Goal: Transaction & Acquisition: Book appointment/travel/reservation

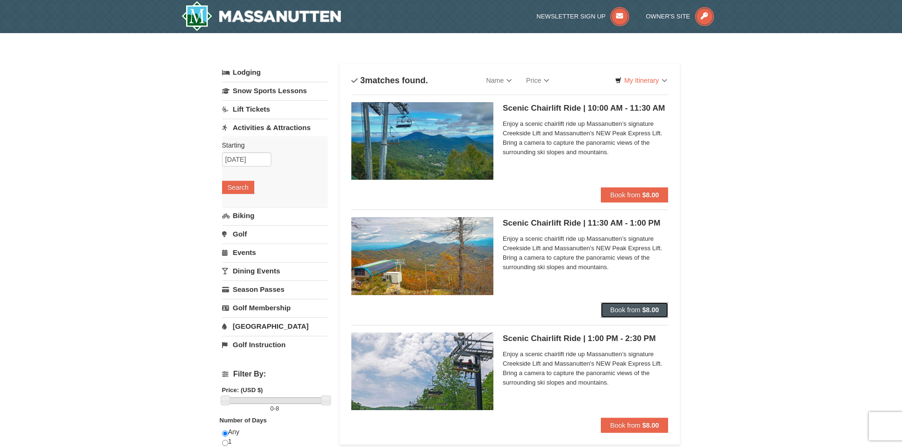
click at [635, 310] on span "Book from" at bounding box center [625, 310] width 30 height 8
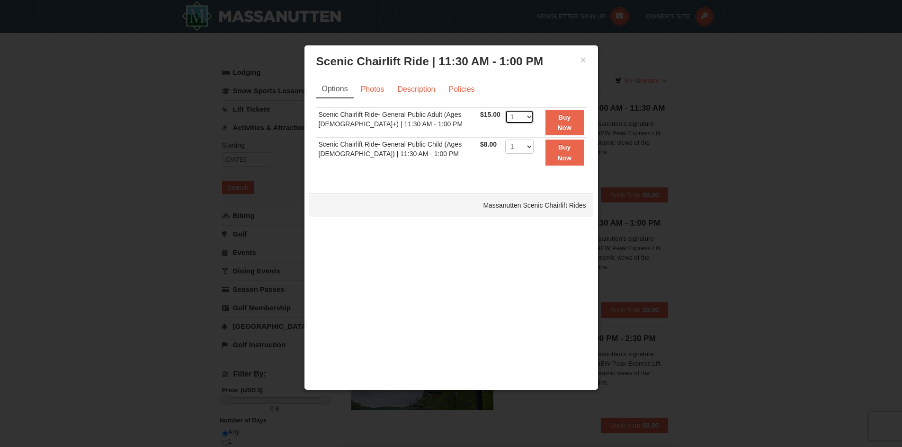
click at [519, 118] on select "1 2 3 4 5 6 7 8 9 10 11 12 13 14 15 16 17 18 19 20 21 22" at bounding box center [519, 117] width 28 height 14
select select "2"
click at [505, 110] on select "1 2 3 4 5 6 7 8 9 10 11 12 13 14 15 16 17 18 19 20 21 22" at bounding box center [519, 117] width 28 height 14
click at [566, 124] on strong "Buy Now" at bounding box center [564, 123] width 14 height 18
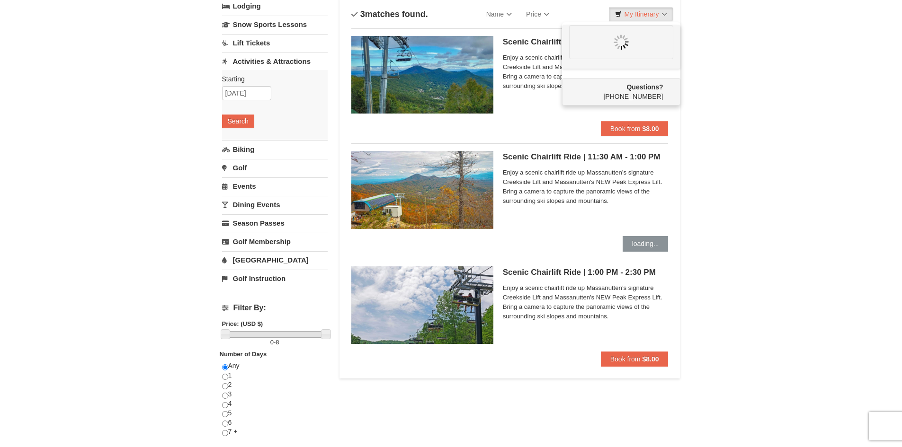
scroll to position [47, 0]
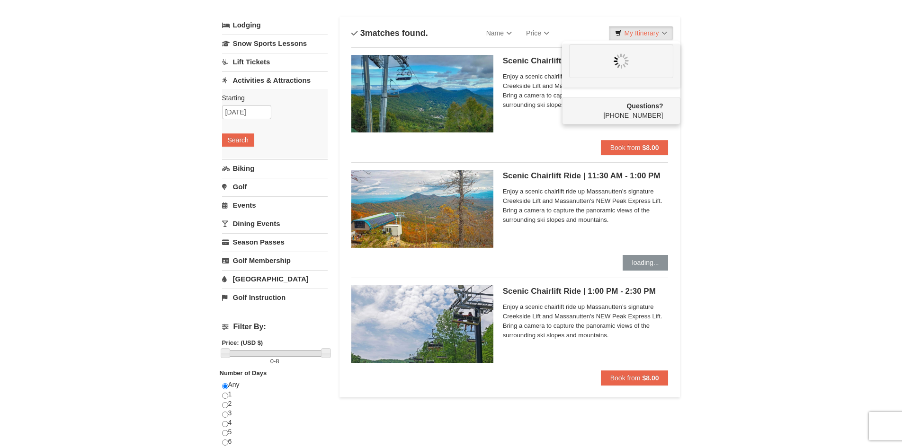
click at [252, 183] on link "Golf" at bounding box center [275, 187] width 106 height 18
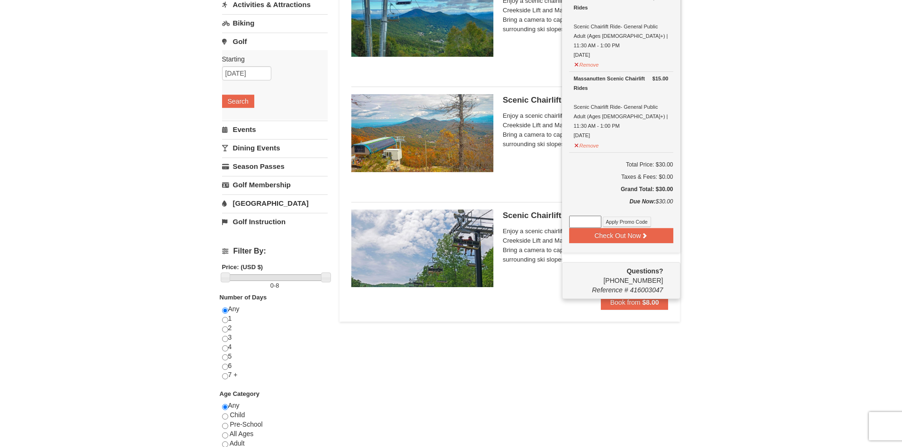
scroll to position [0, 0]
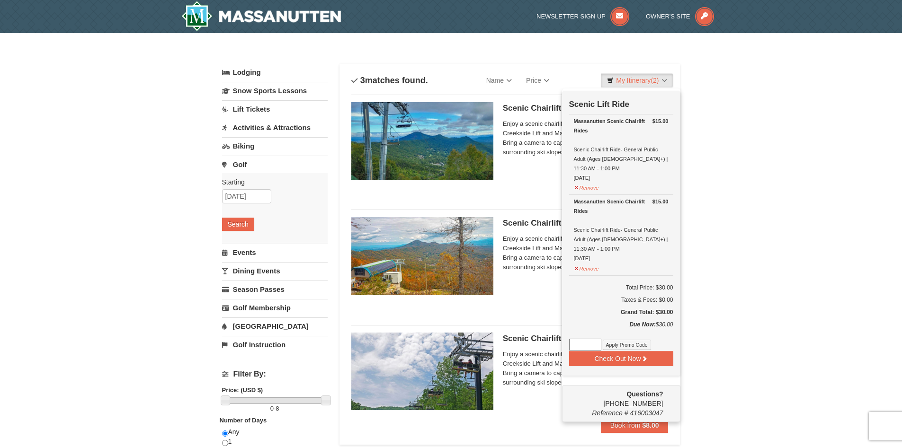
click at [700, 321] on div "× Categories List Filter My Itinerary (2) Check Out Now Scenic Lift Ride $15.00…" at bounding box center [451, 378] width 902 height 691
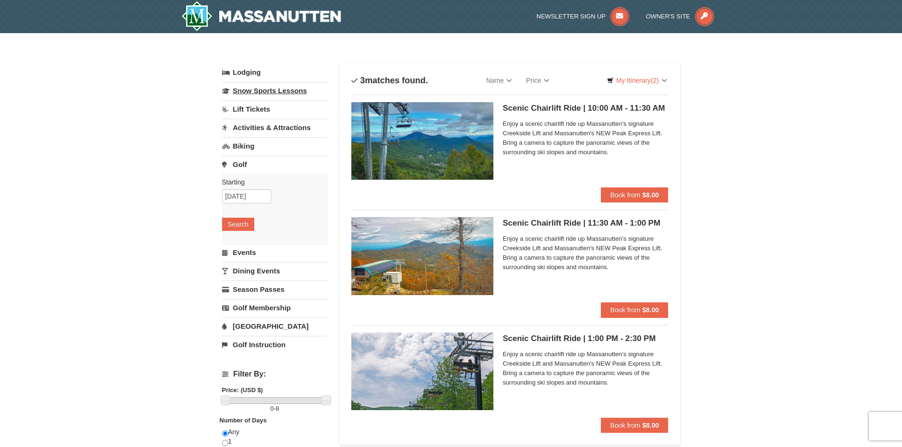
click at [248, 96] on link "Snow Sports Lessons" at bounding box center [275, 91] width 106 height 18
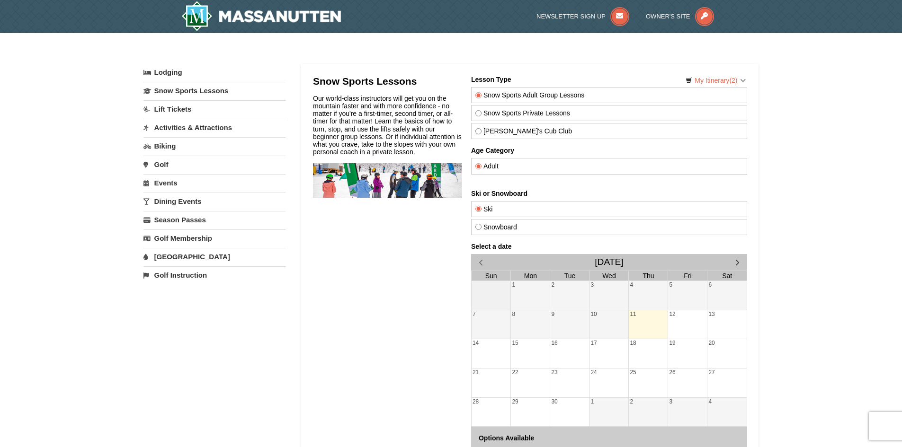
click at [190, 112] on link "Lift Tickets" at bounding box center [214, 109] width 142 height 18
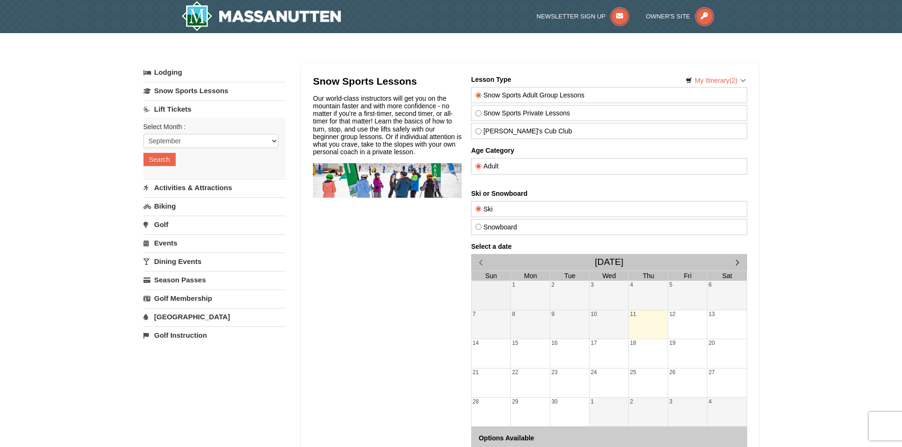
click at [194, 185] on link "Activities & Attractions" at bounding box center [214, 188] width 142 height 18
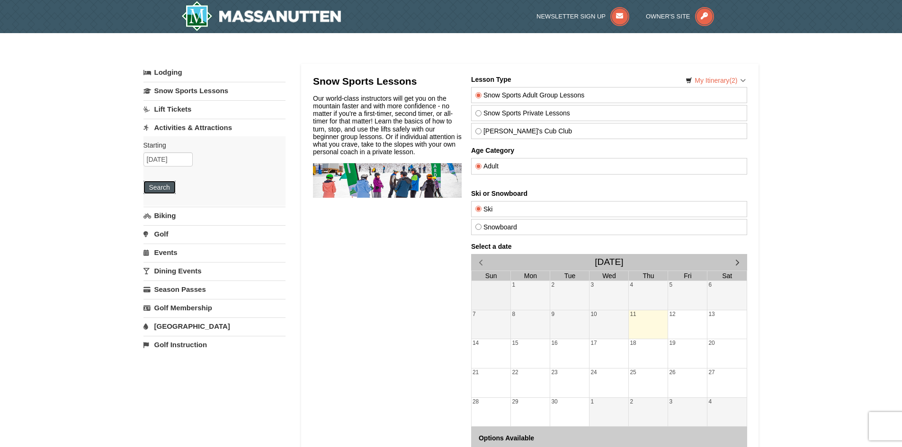
click at [166, 185] on button "Search" at bounding box center [159, 187] width 32 height 13
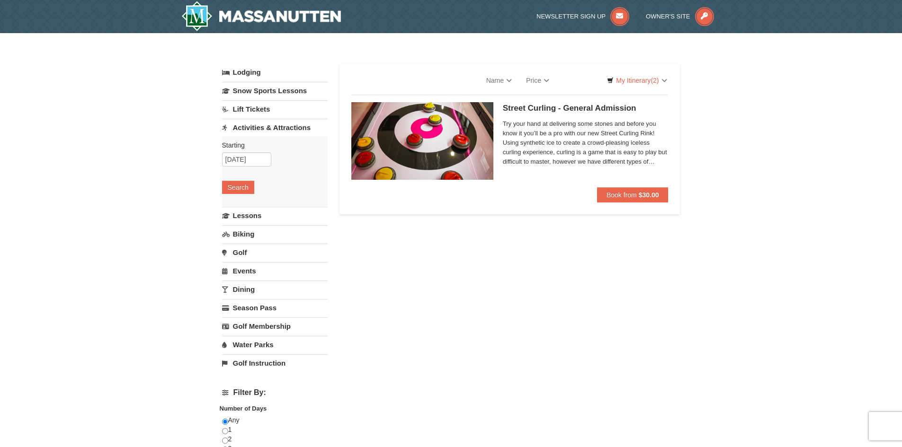
select select "9"
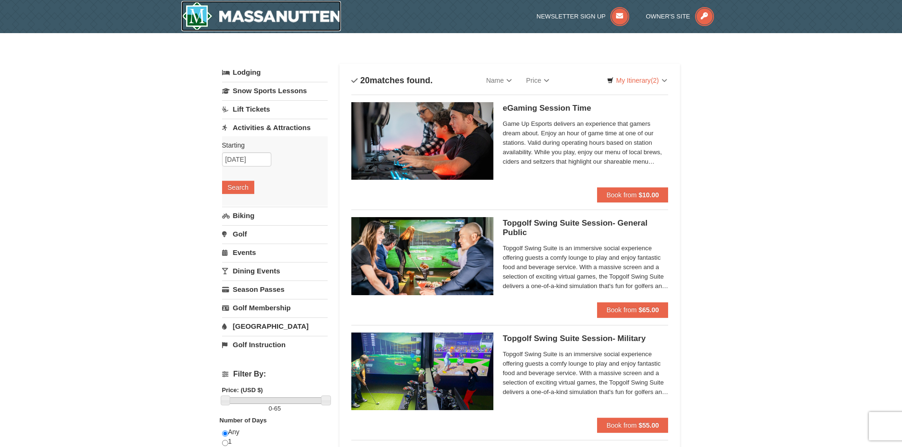
click at [229, 22] on img at bounding box center [261, 16] width 160 height 30
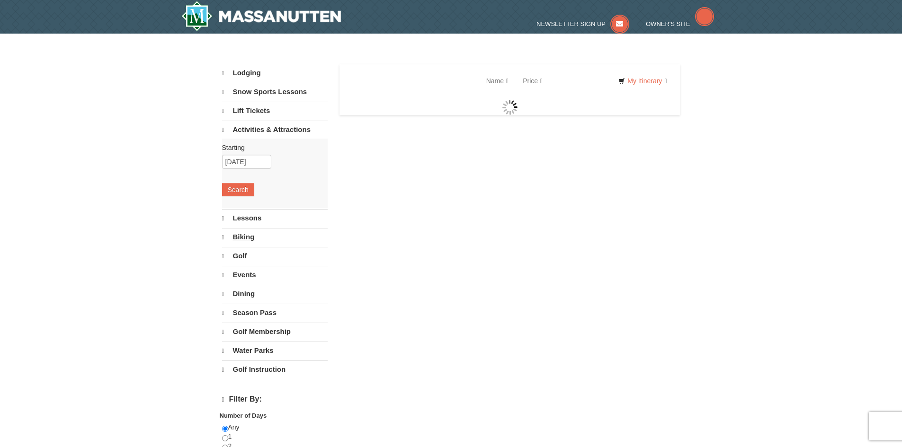
select select "9"
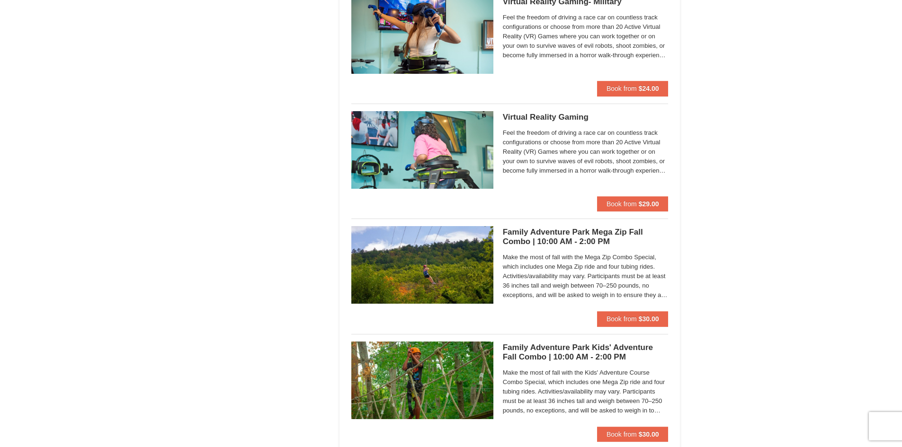
scroll to position [1609, 0]
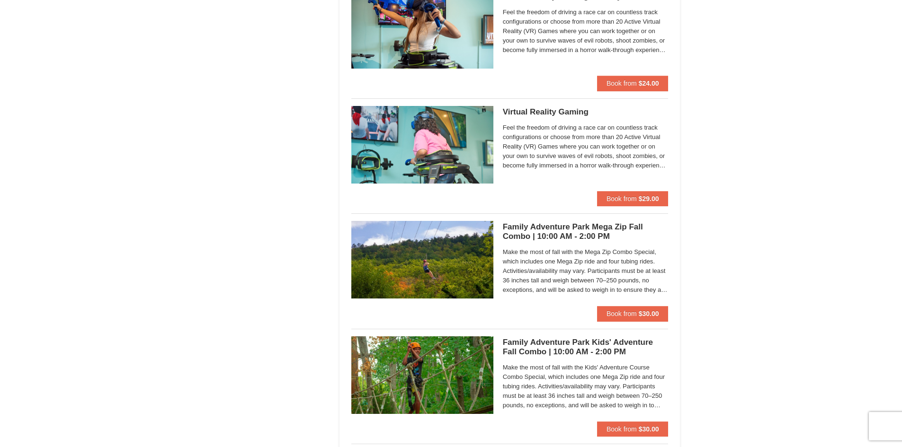
click at [553, 274] on span "Make the most of fall with the Mega Zip Combo Special, which includes one Mega …" at bounding box center [586, 271] width 166 height 47
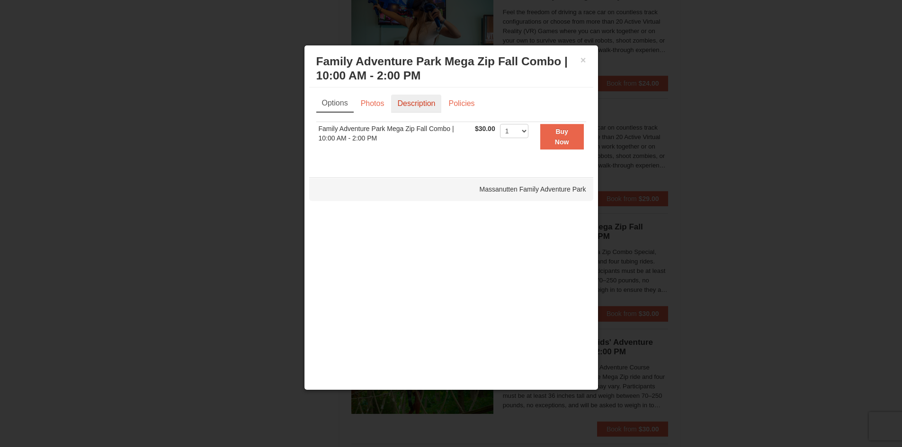
click at [409, 105] on link "Description" at bounding box center [416, 104] width 50 height 18
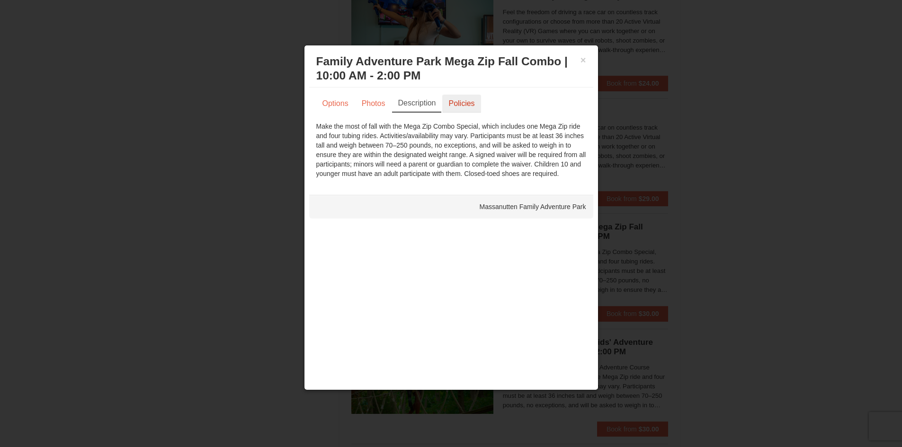
click at [455, 107] on link "Policies" at bounding box center [461, 104] width 38 height 18
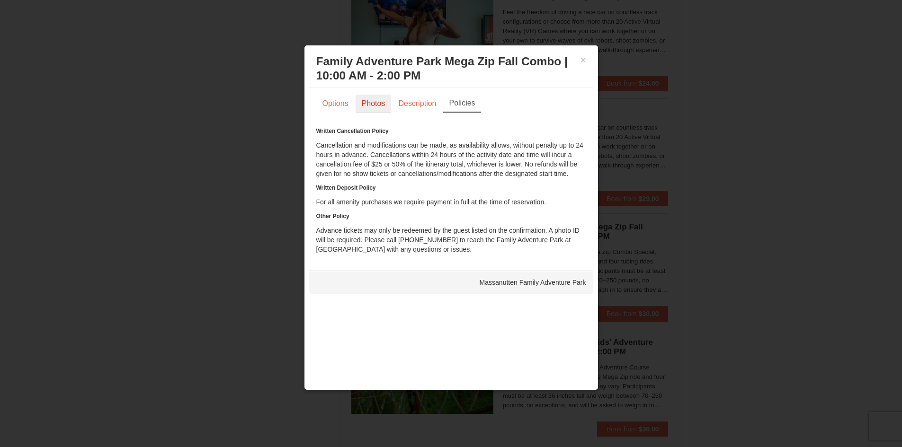
click at [372, 101] on link "Photos" at bounding box center [373, 104] width 36 height 18
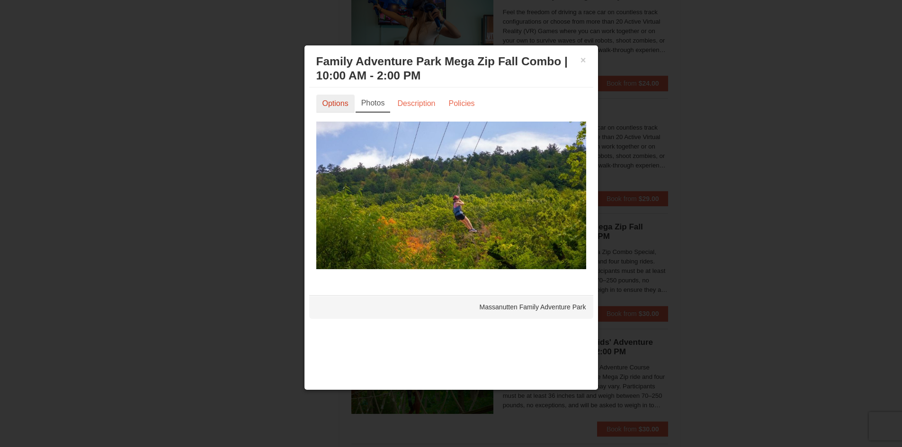
click at [346, 104] on link "Options" at bounding box center [335, 104] width 38 height 18
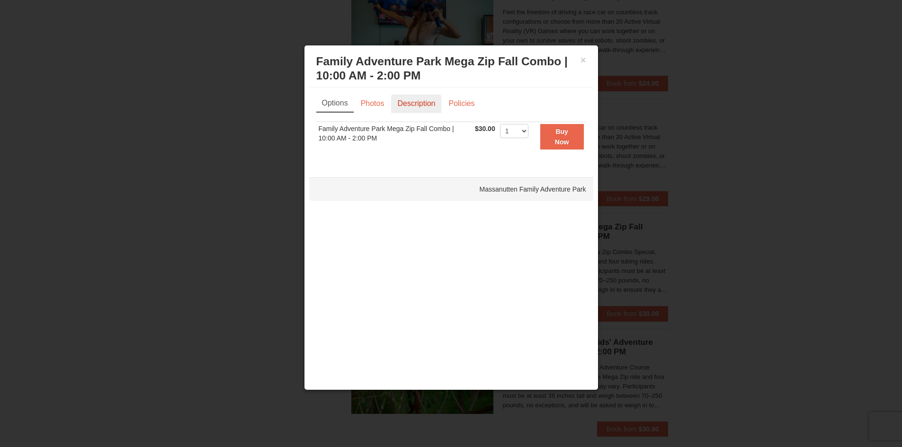
click at [404, 105] on link "Description" at bounding box center [416, 104] width 50 height 18
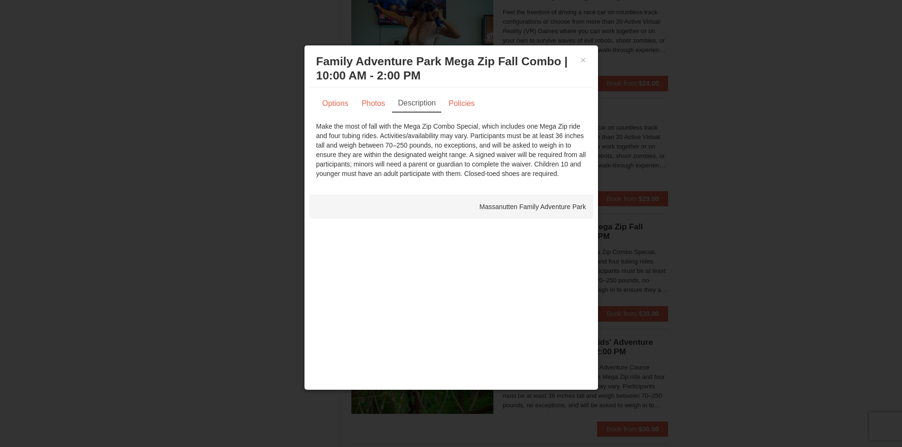
click at [578, 60] on h3 "Family Adventure Park Mega Zip Fall Combo | 10:00 AM - 2:00 PM Massanutten Fami…" at bounding box center [451, 68] width 270 height 28
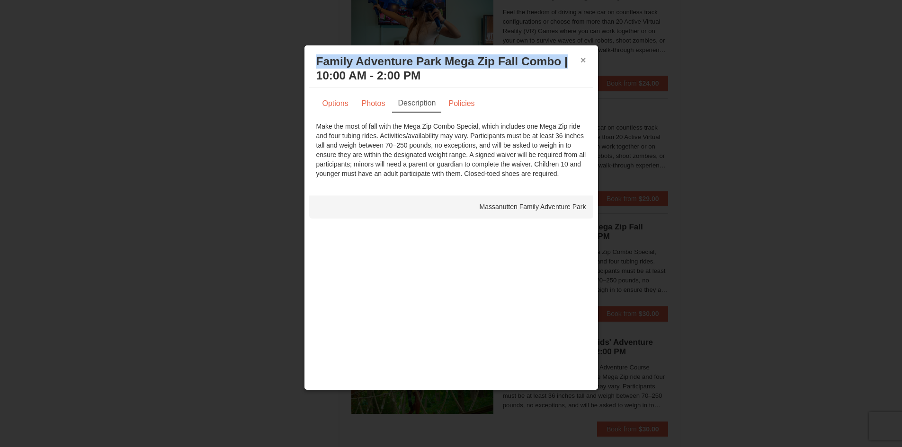
click at [584, 58] on div "× Family Adventure Park Mega Zip Fall Combo | 10:00 AM - 2:00 PM Massanutten Fa…" at bounding box center [451, 68] width 284 height 37
click at [584, 58] on button "×" at bounding box center [583, 59] width 6 height 9
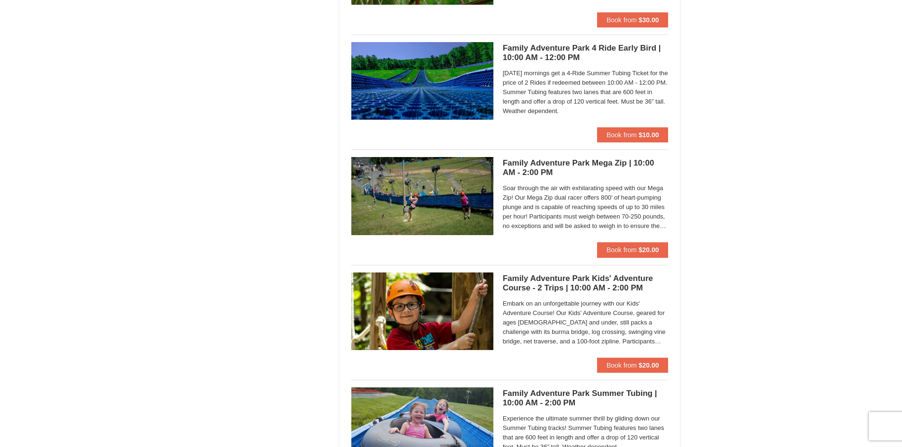
scroll to position [2035, 0]
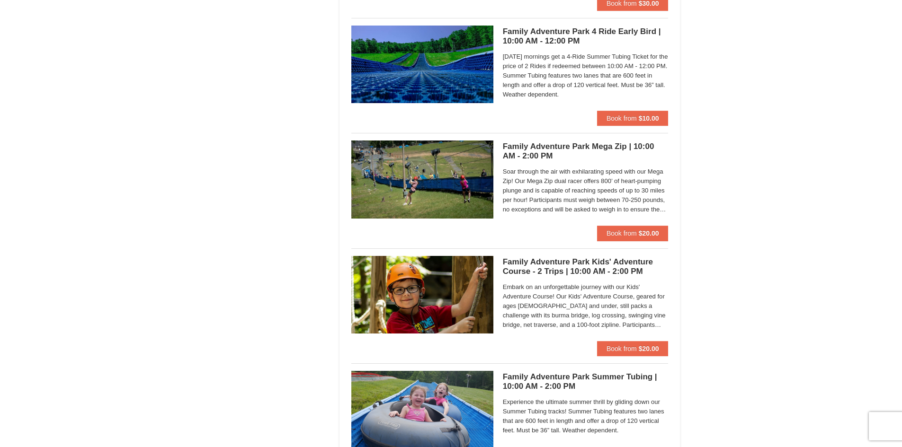
click at [573, 215] on div "Soar through the air with exhilarating speed with our Mega Zip! Our Mega Zip du…" at bounding box center [586, 192] width 166 height 53
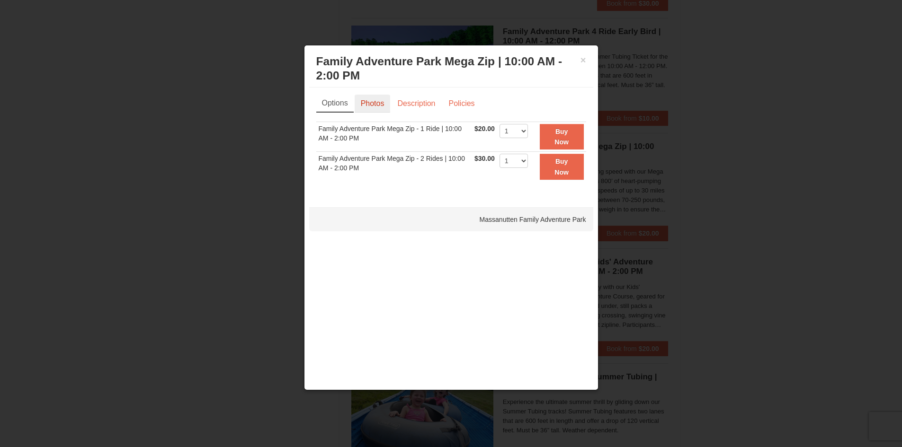
click at [382, 104] on link "Photos" at bounding box center [372, 104] width 36 height 18
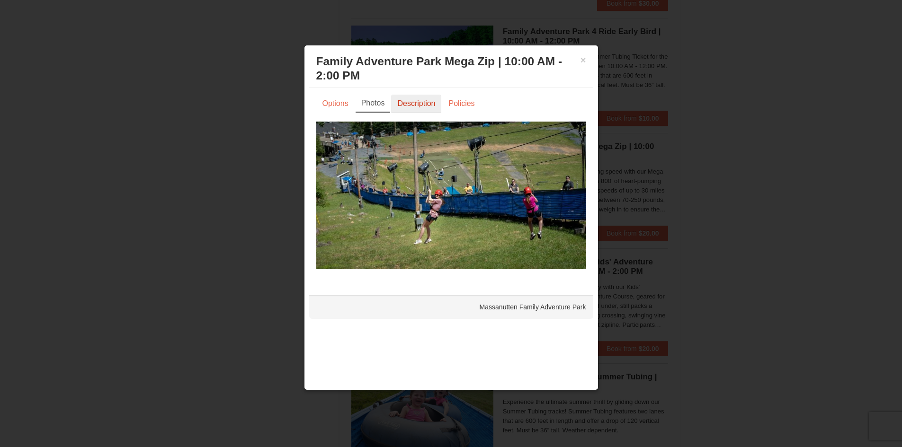
click at [431, 105] on link "Description" at bounding box center [416, 104] width 50 height 18
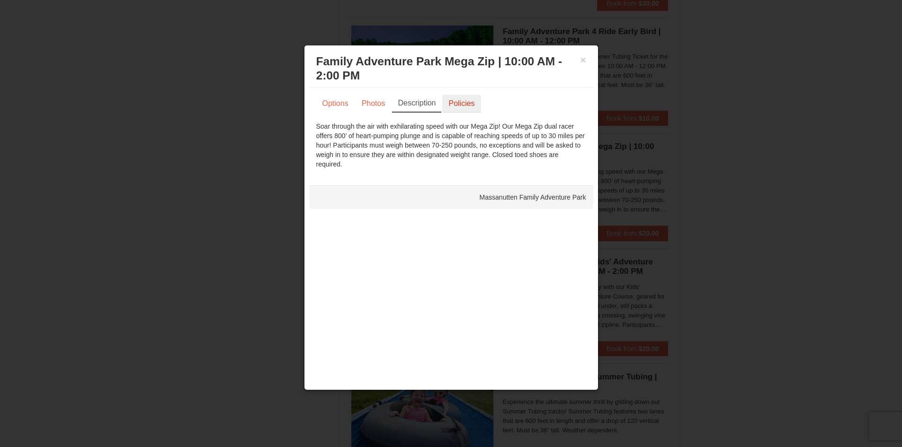
click at [460, 107] on link "Policies" at bounding box center [461, 104] width 38 height 18
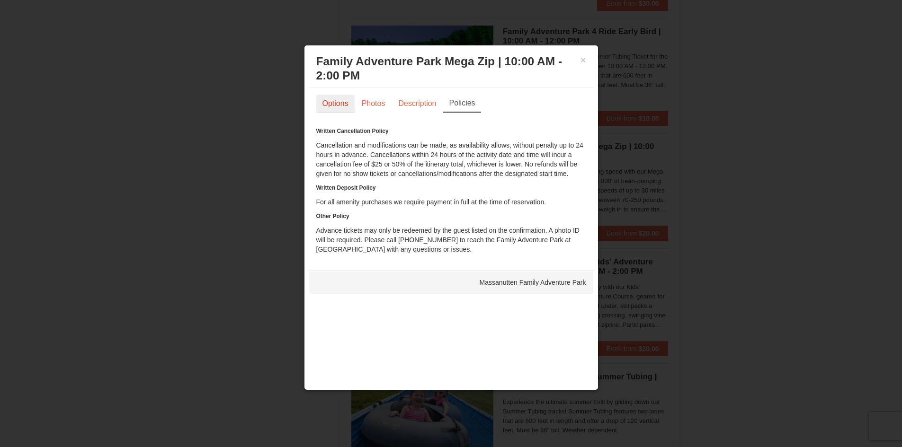
click at [352, 100] on link "Options" at bounding box center [335, 104] width 38 height 18
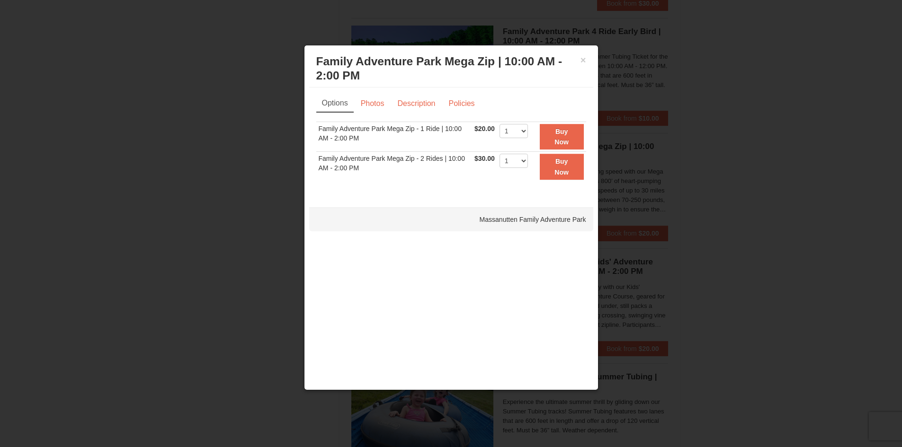
click at [576, 61] on h3 "Family Adventure Park Mega Zip | 10:00 AM - 2:00 PM Massanutten Family Adventur…" at bounding box center [451, 68] width 270 height 28
click at [583, 62] on button "×" at bounding box center [583, 59] width 6 height 9
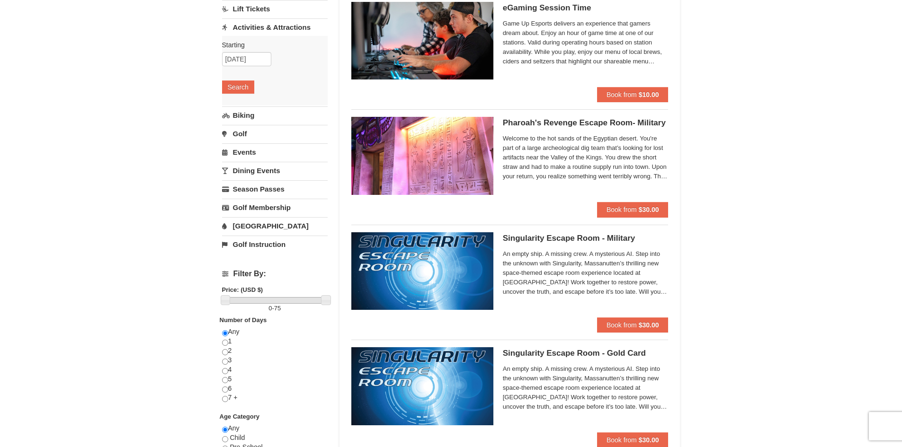
scroll to position [47, 0]
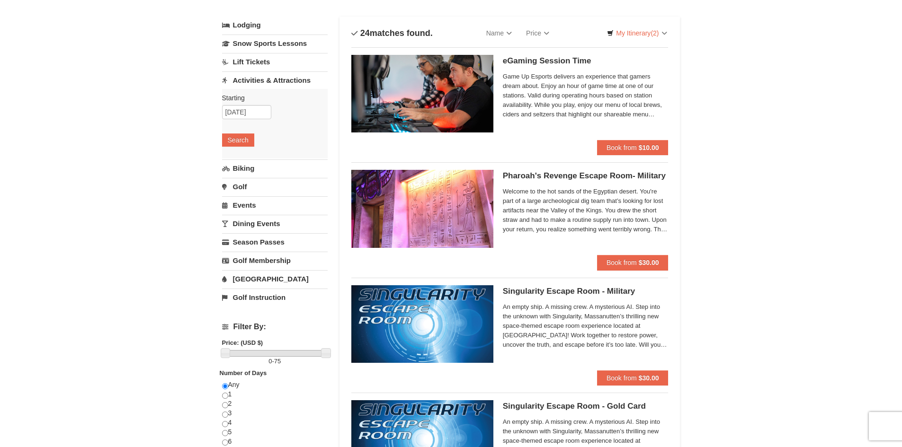
click at [245, 209] on link "Events" at bounding box center [275, 205] width 106 height 18
click at [247, 65] on link "Lift Tickets" at bounding box center [275, 62] width 106 height 18
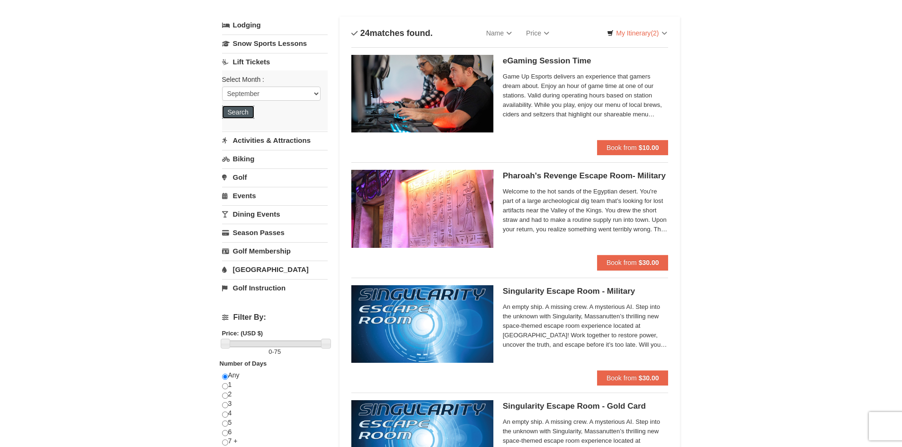
click at [251, 112] on button "Search" at bounding box center [238, 112] width 32 height 13
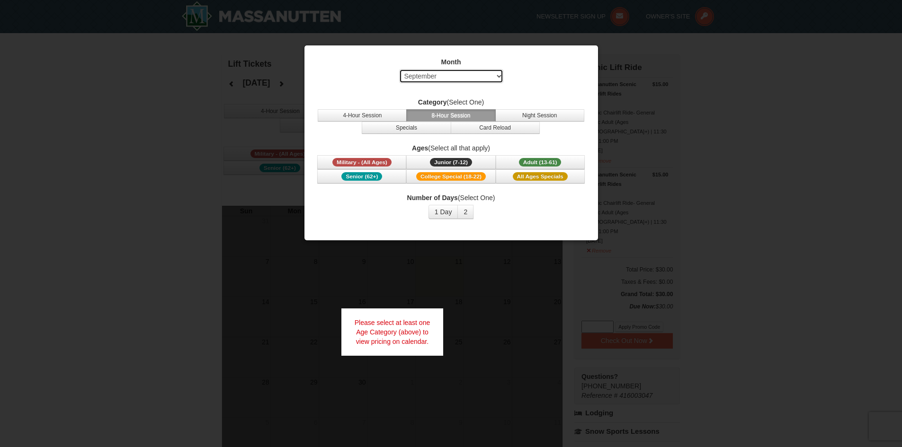
click at [469, 76] on select "Select September October November December January February March April May Jun…" at bounding box center [451, 76] width 104 height 14
select select "10"
click at [399, 69] on select "Select September October November December January February March April May Jun…" at bounding box center [451, 76] width 104 height 14
click at [447, 213] on button "1 Day" at bounding box center [443, 212] width 30 height 14
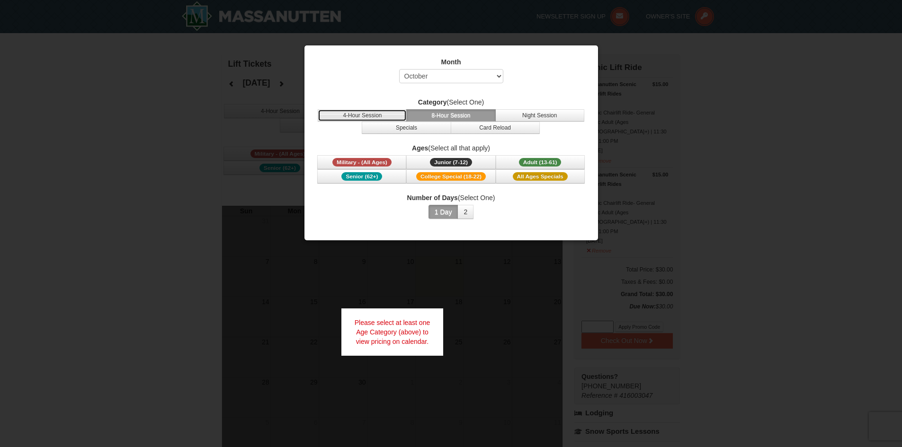
click at [384, 113] on button "4-Hour Session" at bounding box center [362, 115] width 89 height 12
click at [472, 274] on div at bounding box center [451, 223] width 902 height 447
click at [541, 240] on div "Month Select September October November December January February March April M…" at bounding box center [451, 143] width 294 height 196
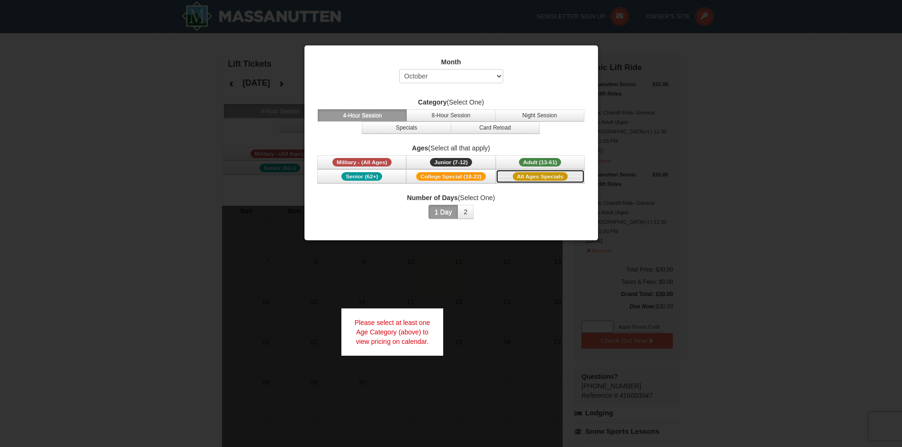
click at [532, 175] on span "All Ages Specials" at bounding box center [540, 176] width 55 height 9
